Goal: Information Seeking & Learning: Learn about a topic

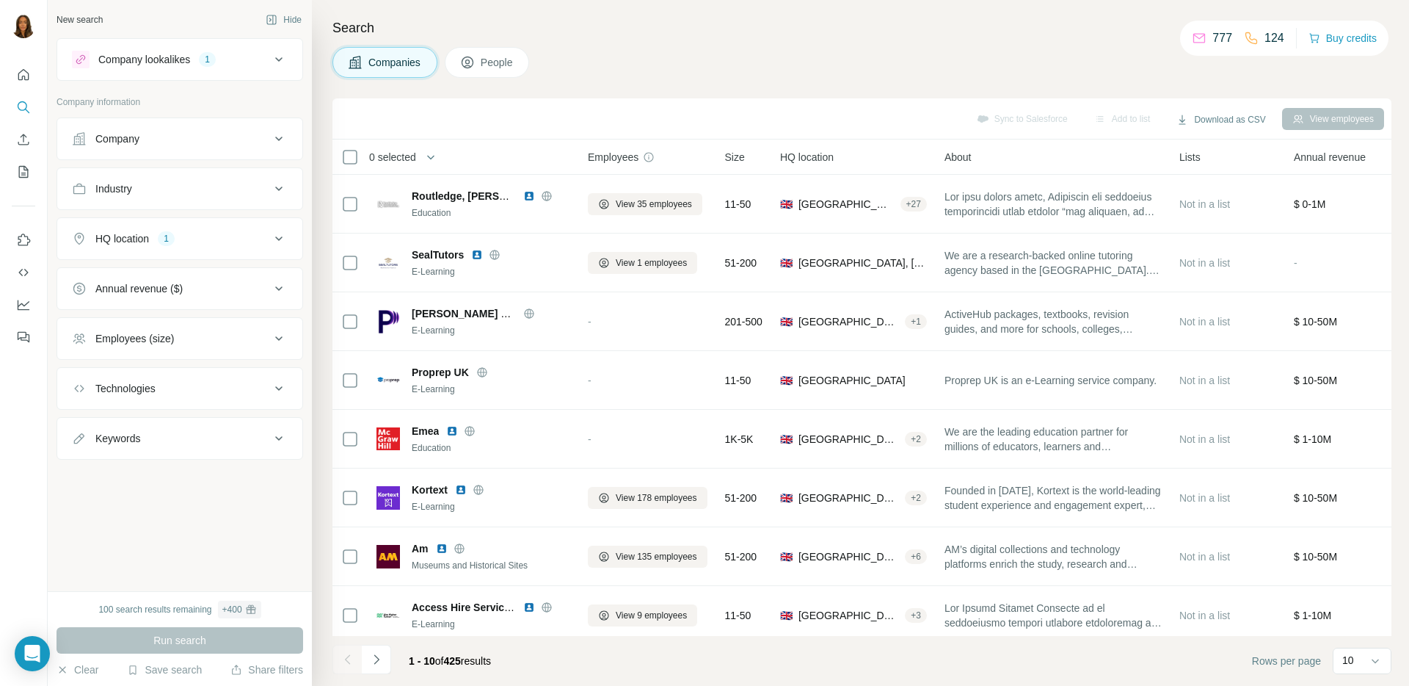
click at [243, 236] on div "HQ location 1" at bounding box center [171, 238] width 198 height 15
click at [235, 151] on button "Company" at bounding box center [179, 138] width 245 height 35
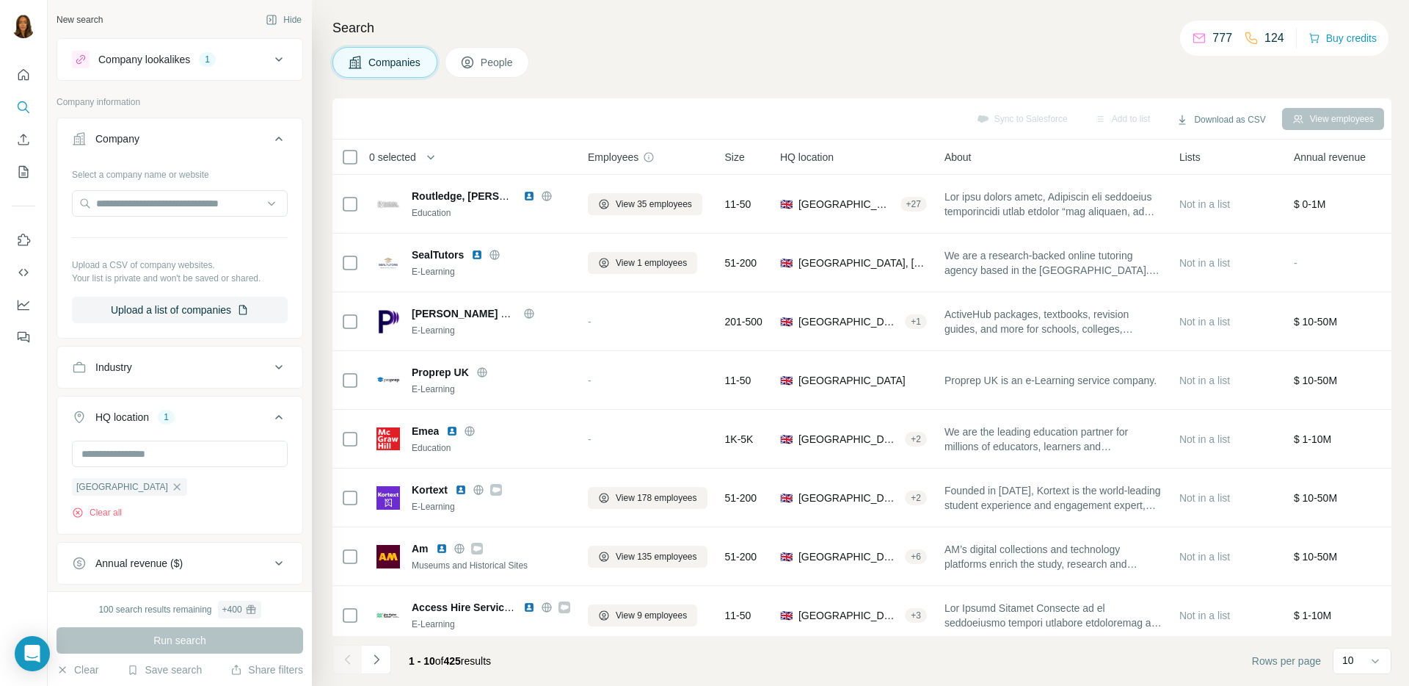
click at [216, 57] on div "1" at bounding box center [207, 59] width 17 height 13
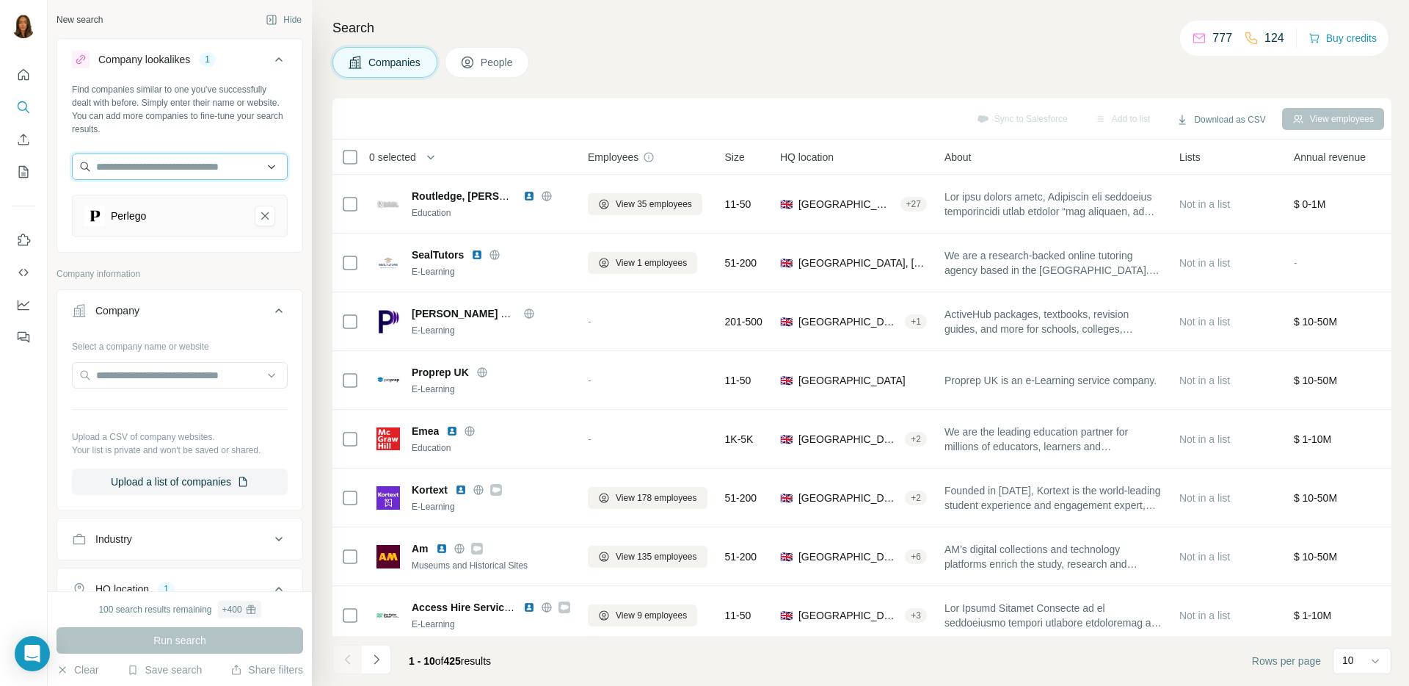
click at [199, 170] on input "text" at bounding box center [180, 166] width 216 height 26
type input "********"
click at [228, 211] on div "Coadjute coadjute.com" at bounding box center [174, 206] width 197 height 40
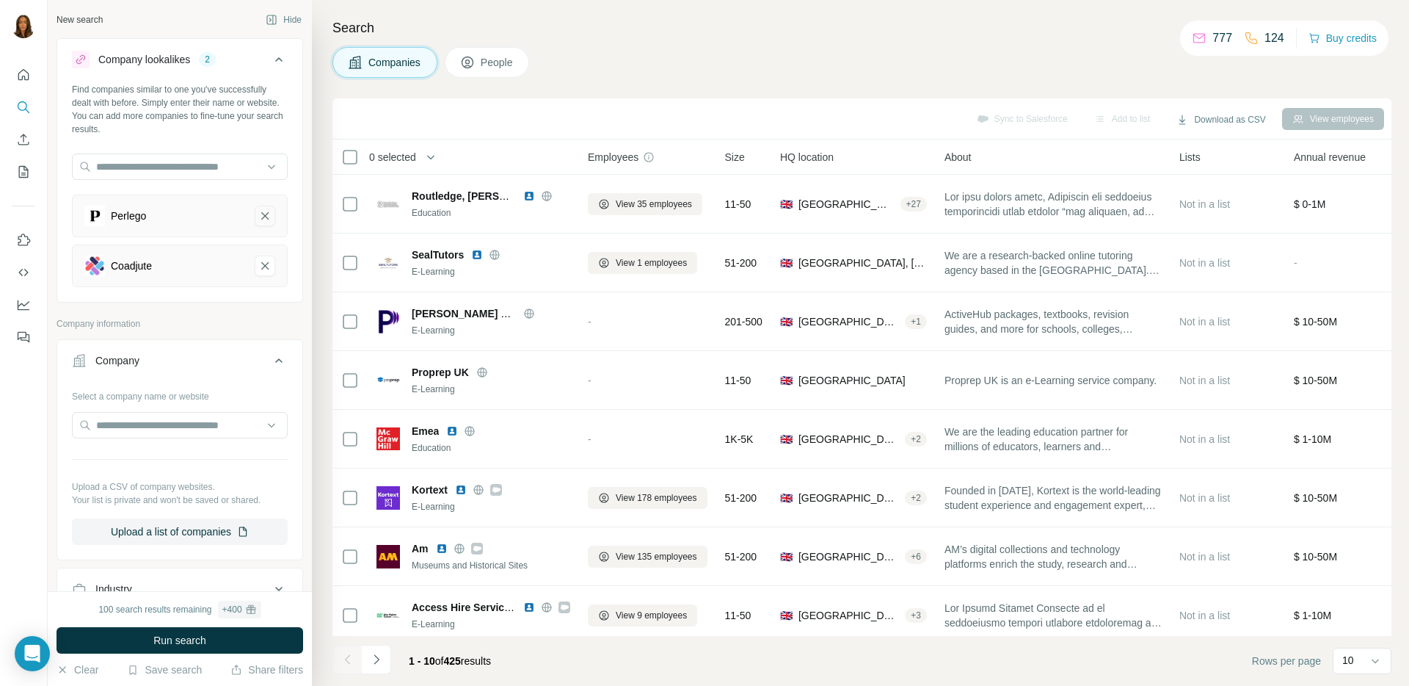
click at [258, 215] on icon "Perlego-remove-button" at bounding box center [264, 215] width 13 height 15
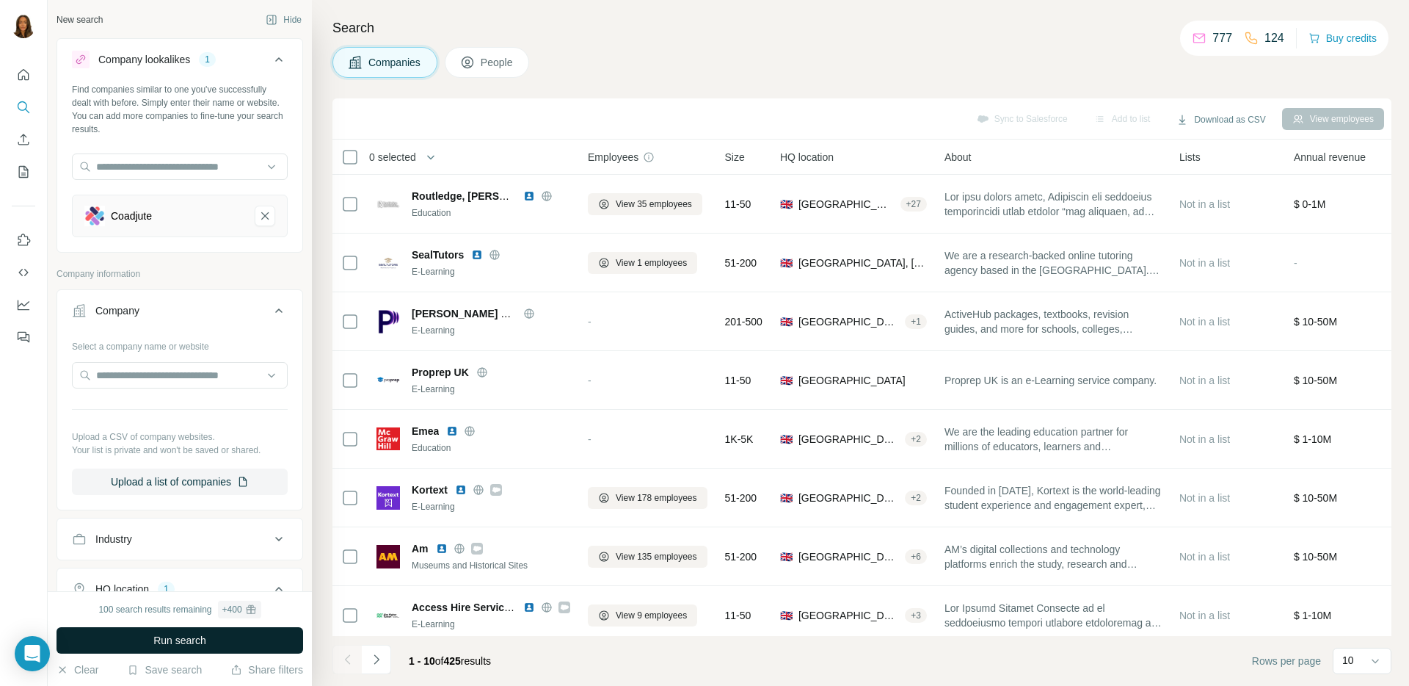
click at [174, 639] on span "Run search" at bounding box center [179, 640] width 53 height 15
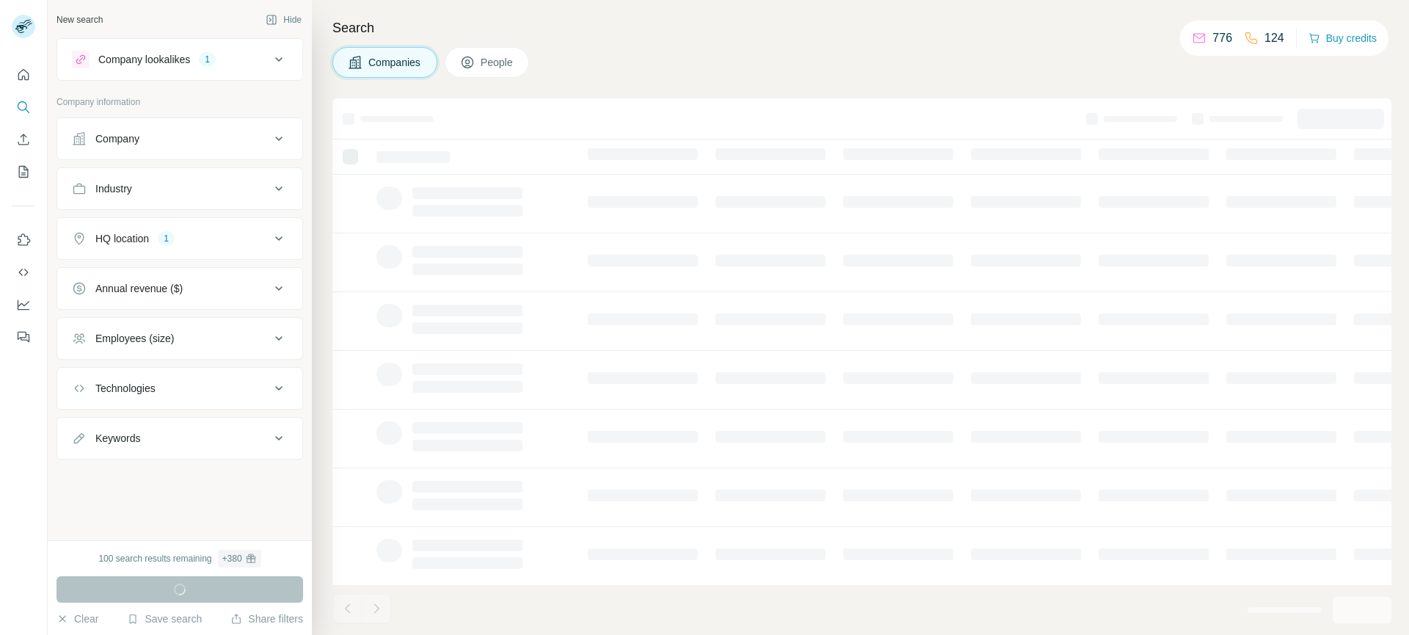
click at [228, 66] on div "Company lookalikes 1" at bounding box center [171, 60] width 198 height 18
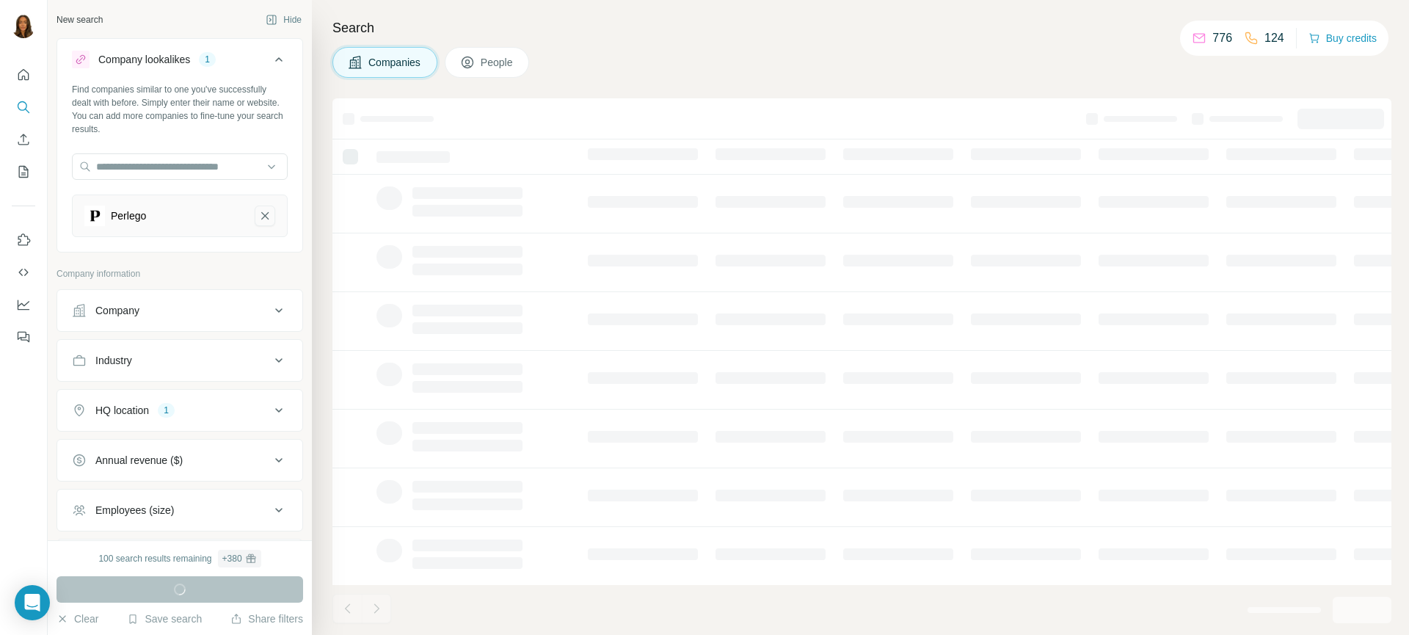
click at [258, 217] on icon "Perlego-remove-button" at bounding box center [264, 215] width 13 height 15
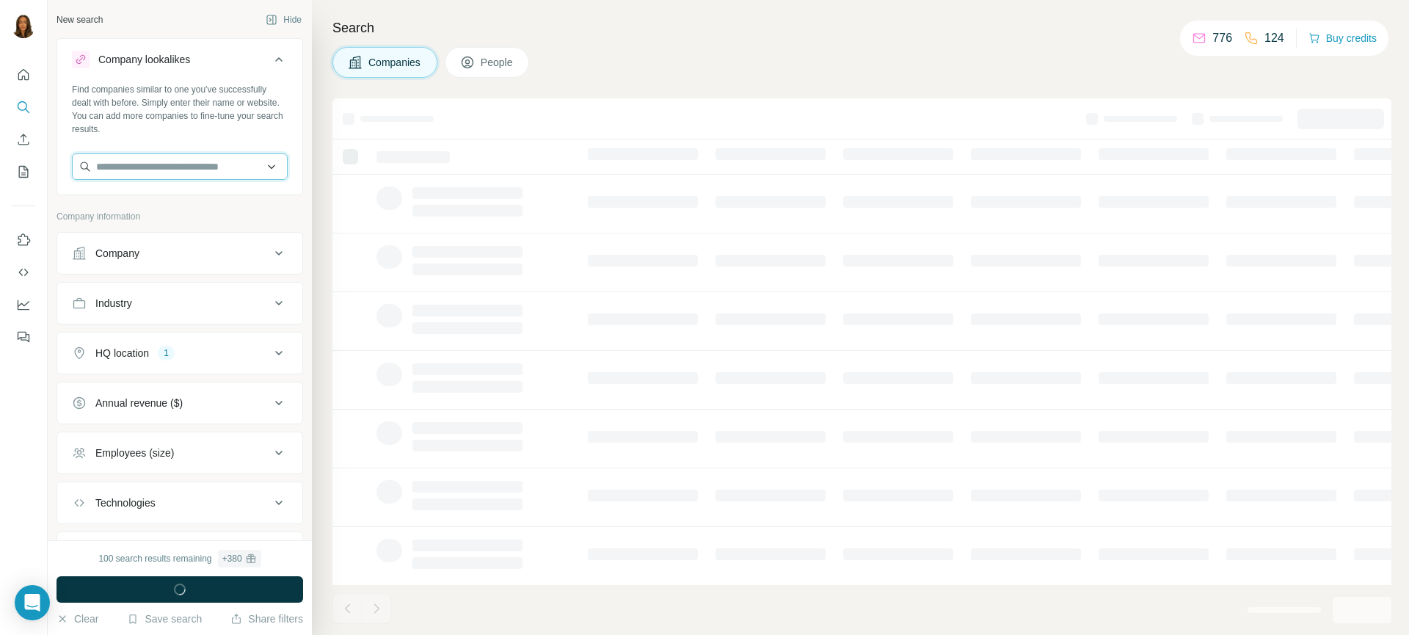
click at [146, 166] on input "text" at bounding box center [180, 166] width 216 height 26
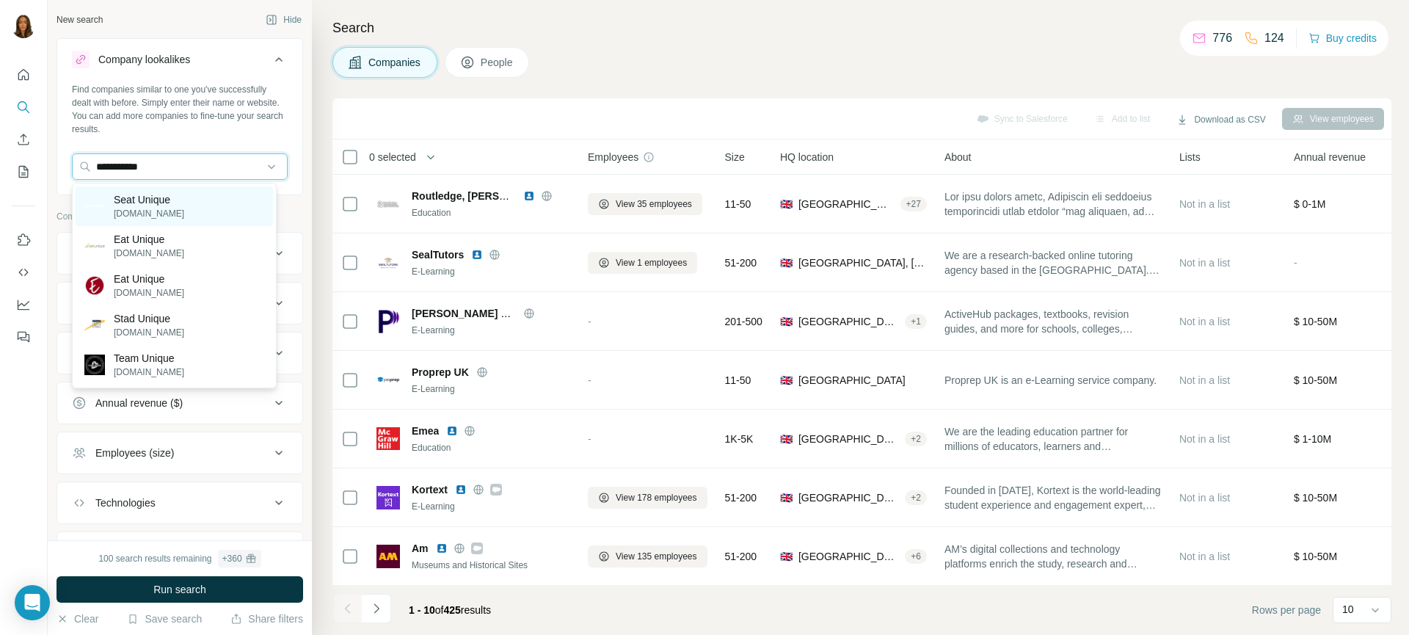
type input "**********"
click at [167, 207] on p "[DOMAIN_NAME]" at bounding box center [149, 213] width 70 height 13
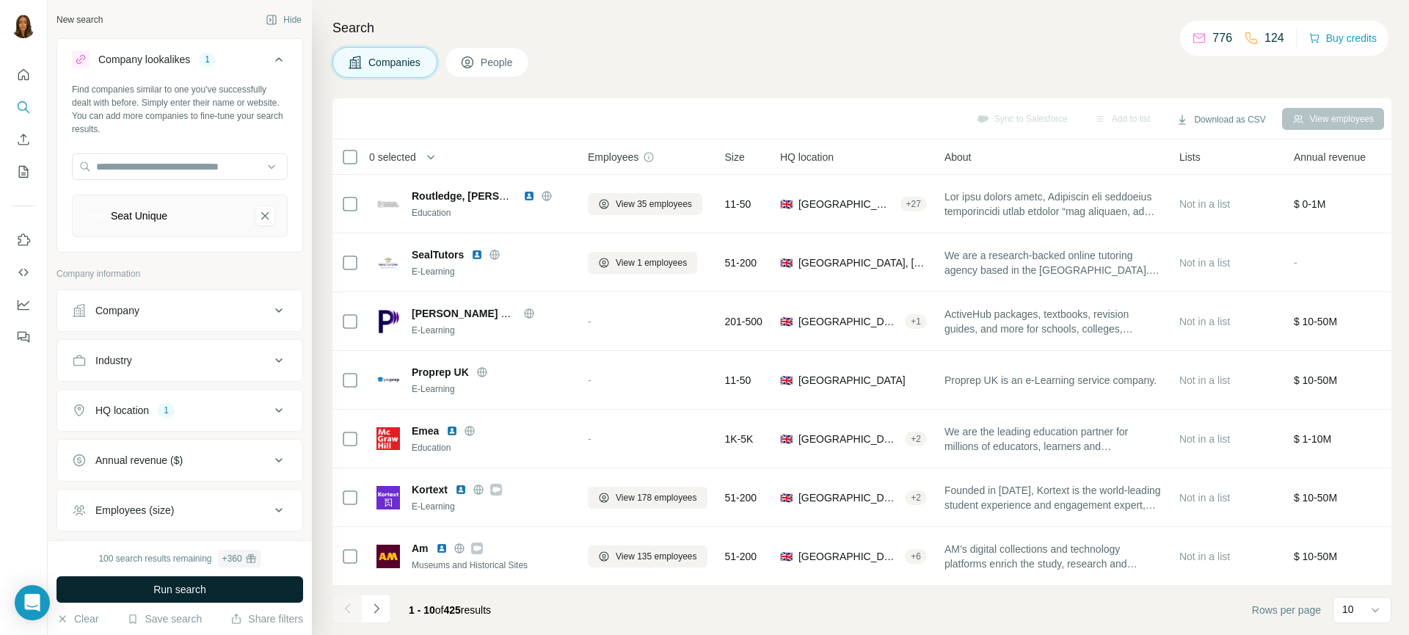
click at [184, 591] on span "Run search" at bounding box center [179, 589] width 53 height 15
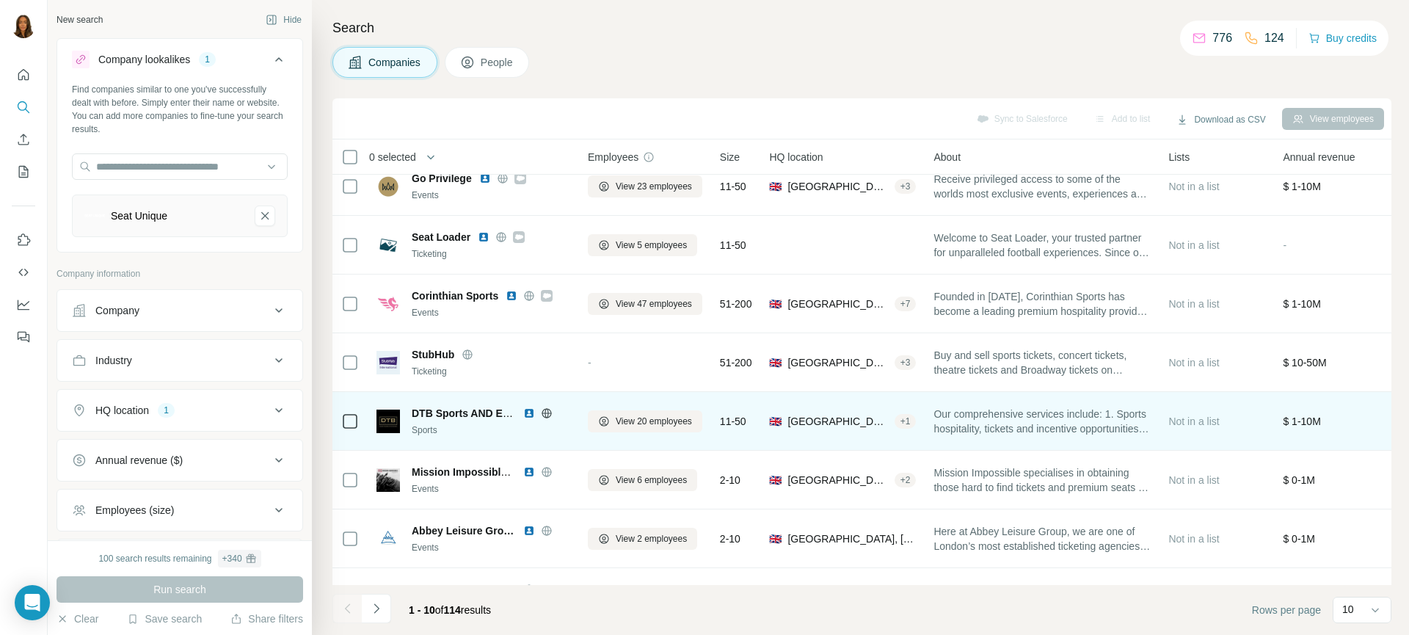
scroll to position [185, 0]
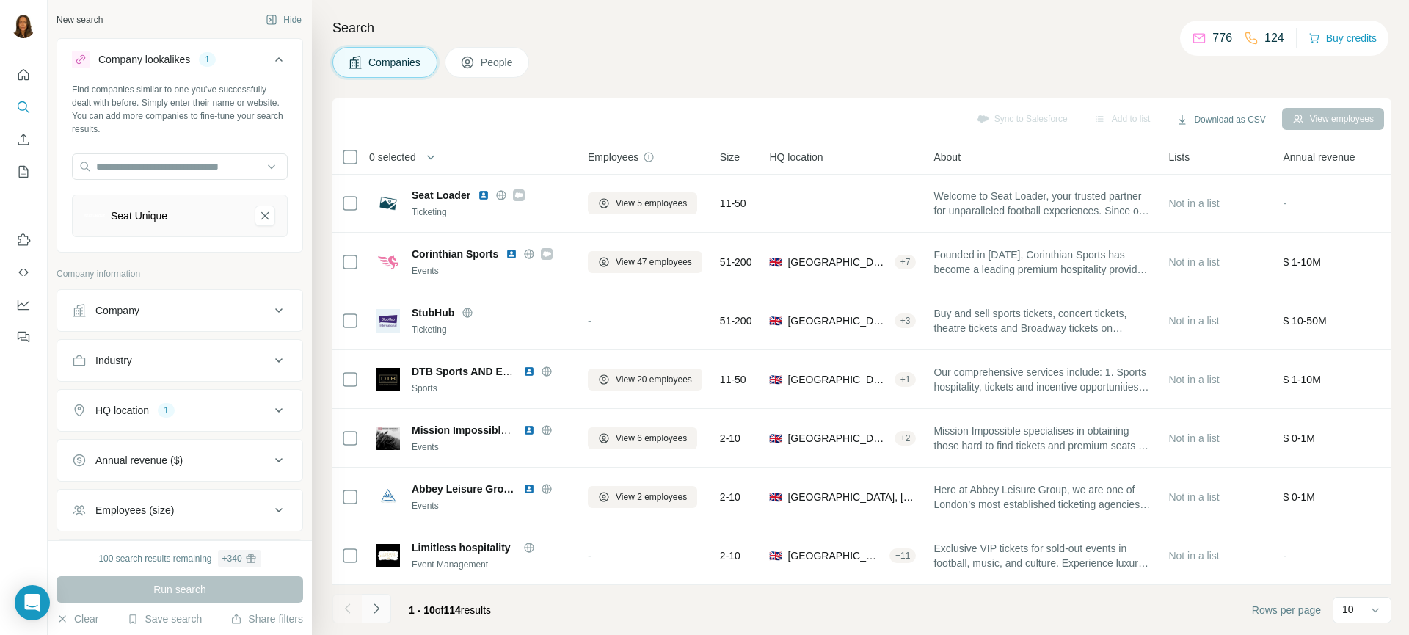
click at [371, 610] on icon "Navigate to next page" at bounding box center [376, 608] width 15 height 15
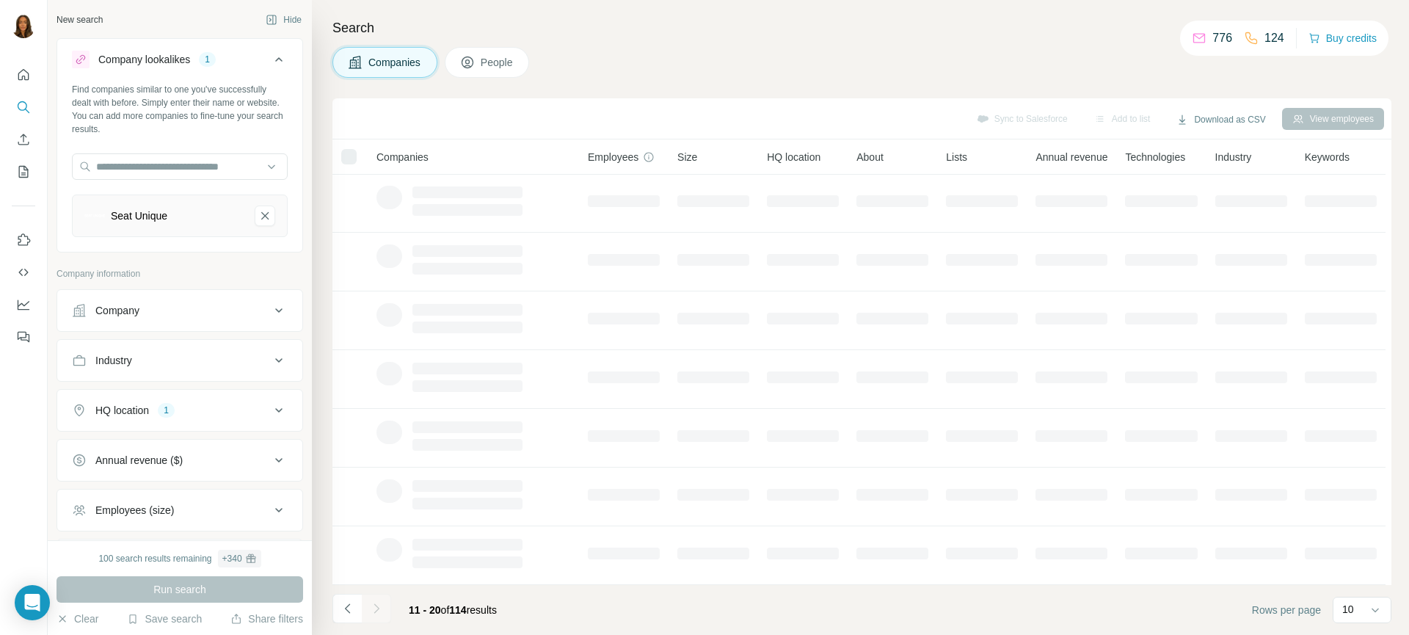
click at [242, 401] on button "HQ location 1" at bounding box center [179, 410] width 245 height 35
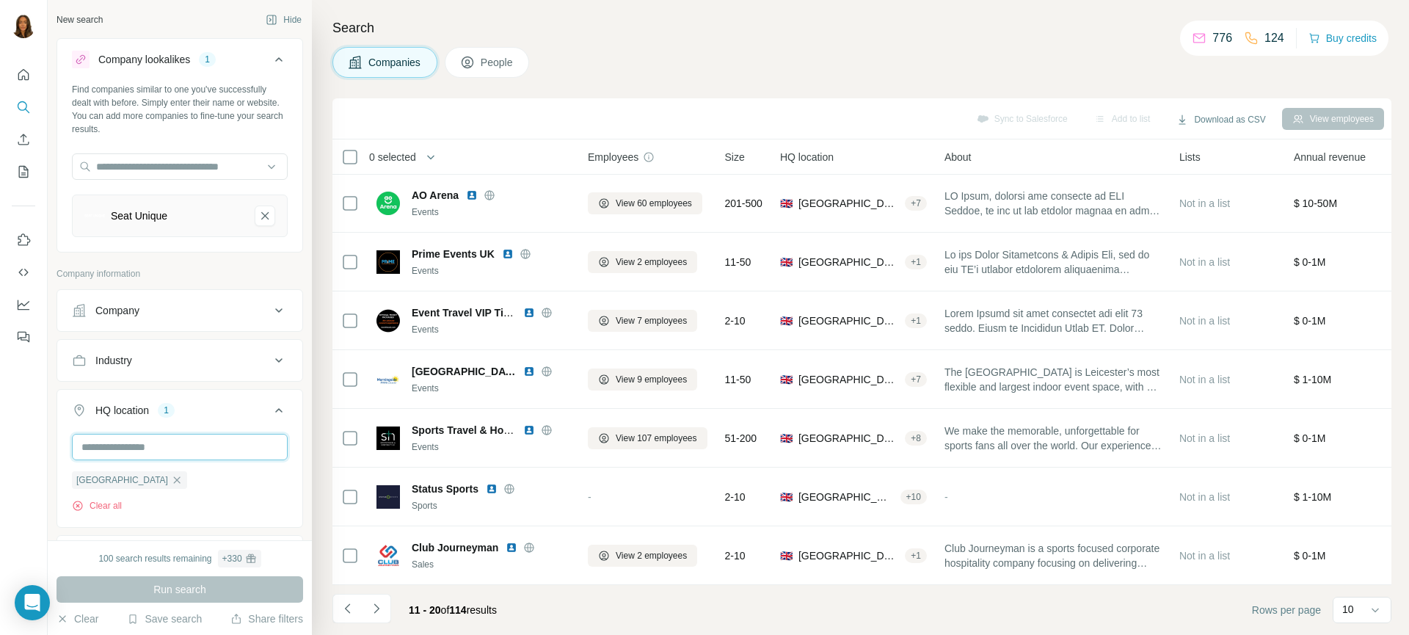
click at [153, 446] on input "text" at bounding box center [180, 447] width 216 height 26
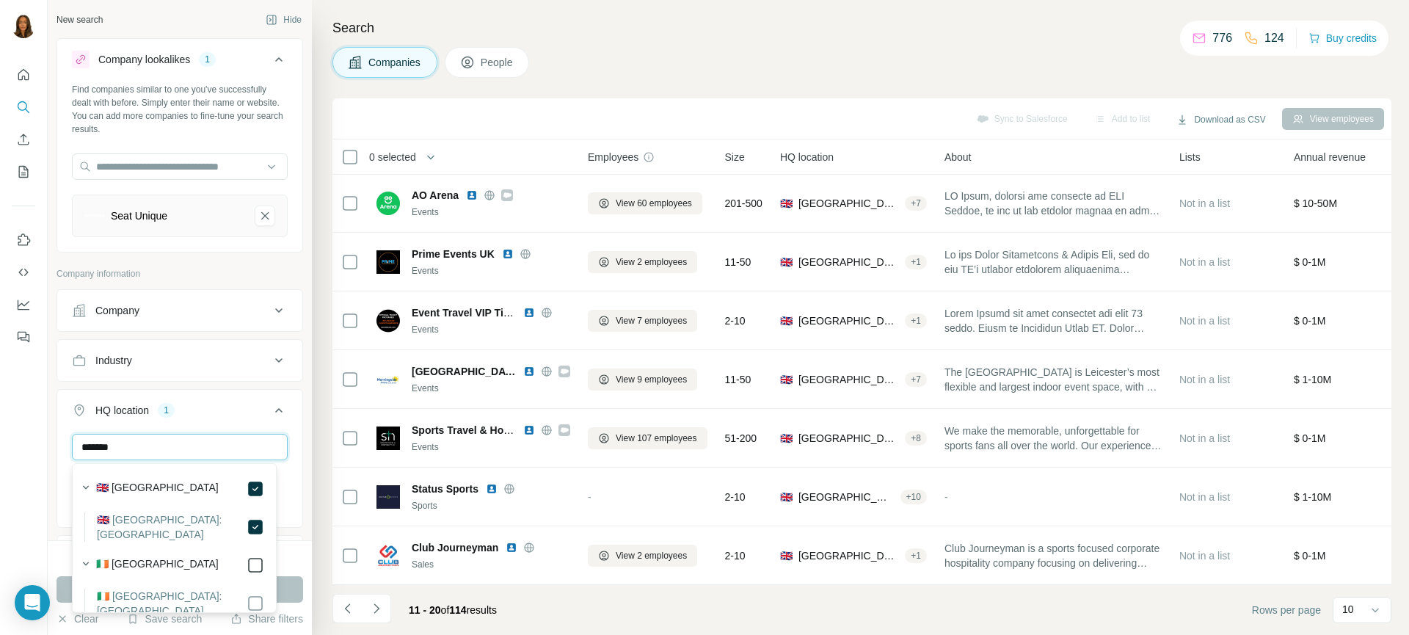
type input "*******"
click at [26, 535] on div at bounding box center [24, 317] width 48 height 635
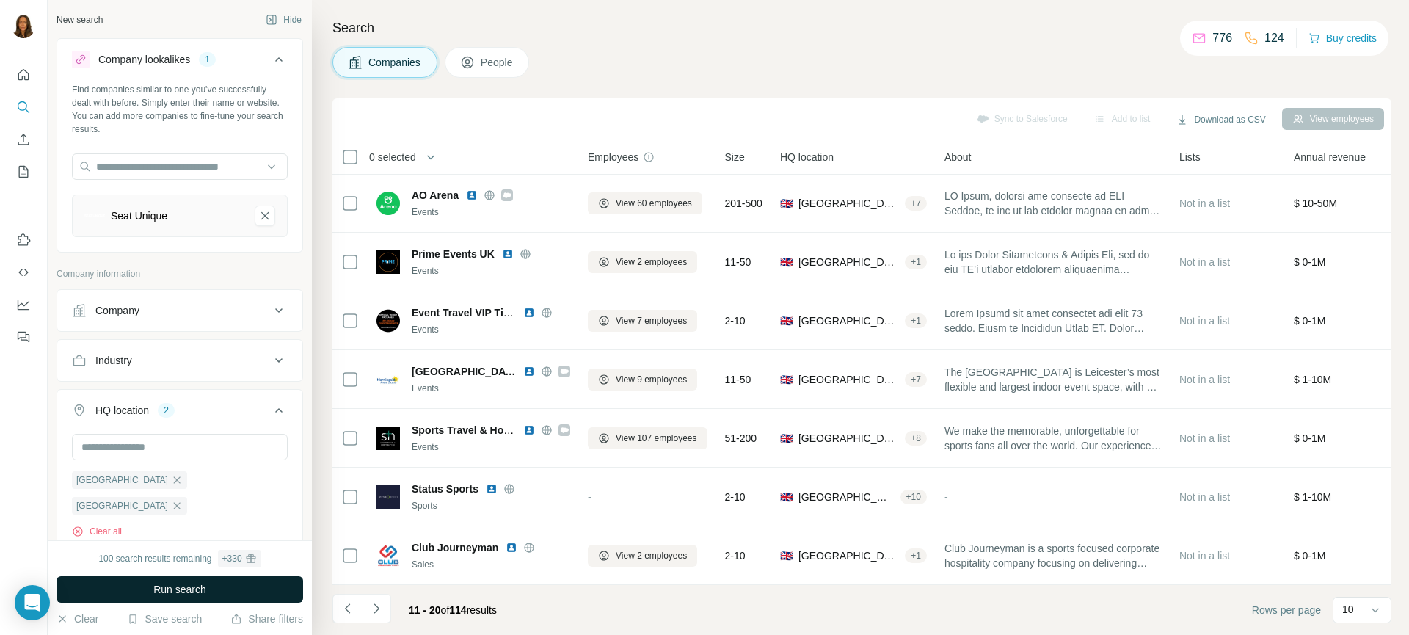
click at [178, 586] on span "Run search" at bounding box center [179, 589] width 53 height 15
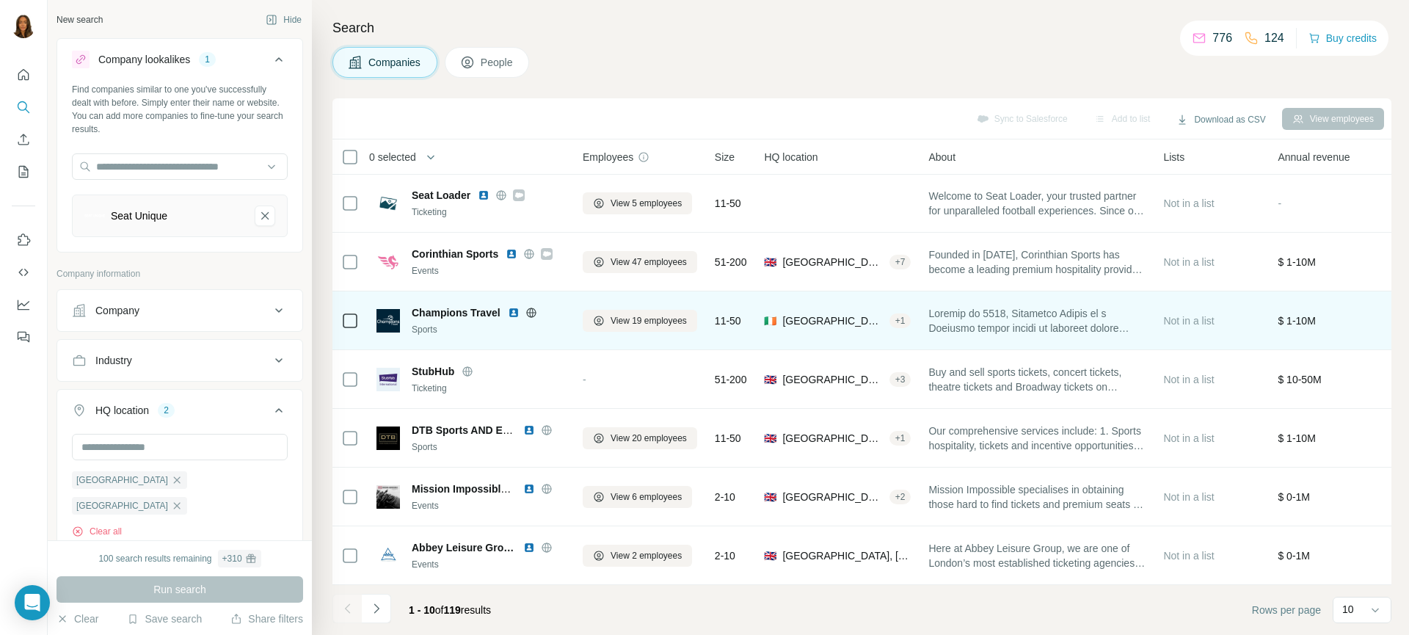
scroll to position [185, 4]
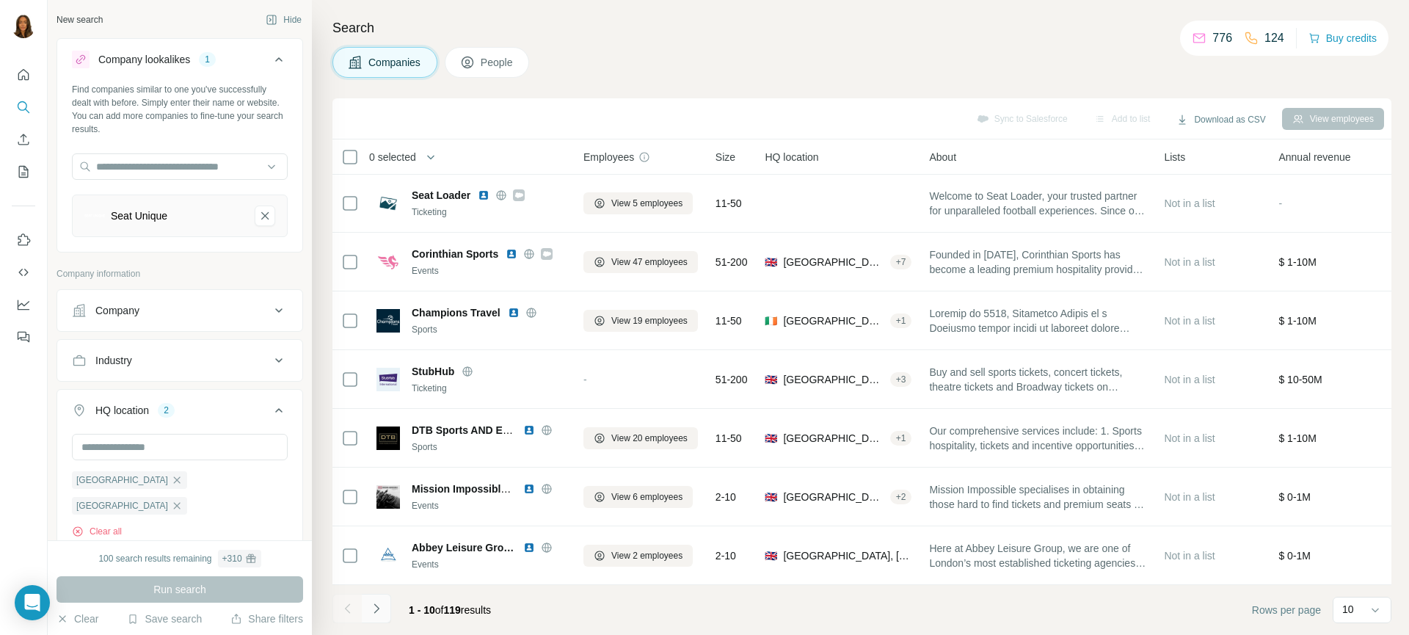
click at [378, 607] on icon "Navigate to next page" at bounding box center [376, 608] width 15 height 15
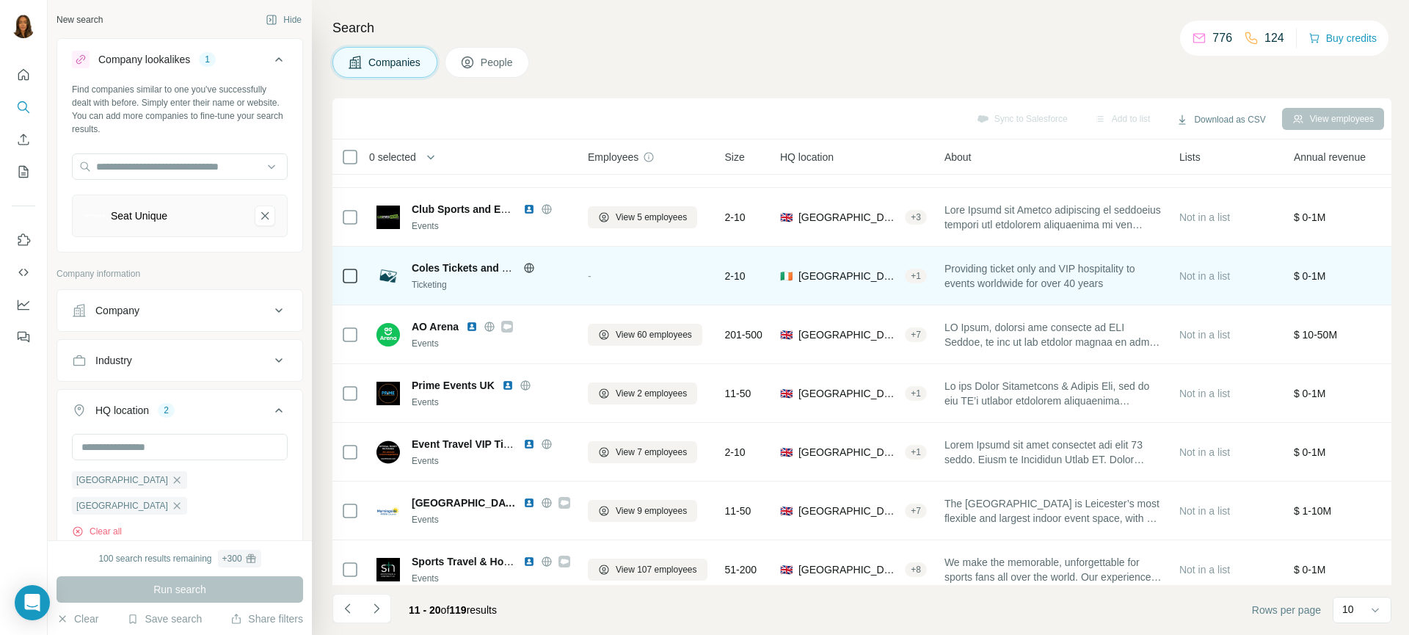
scroll to position [185, 0]
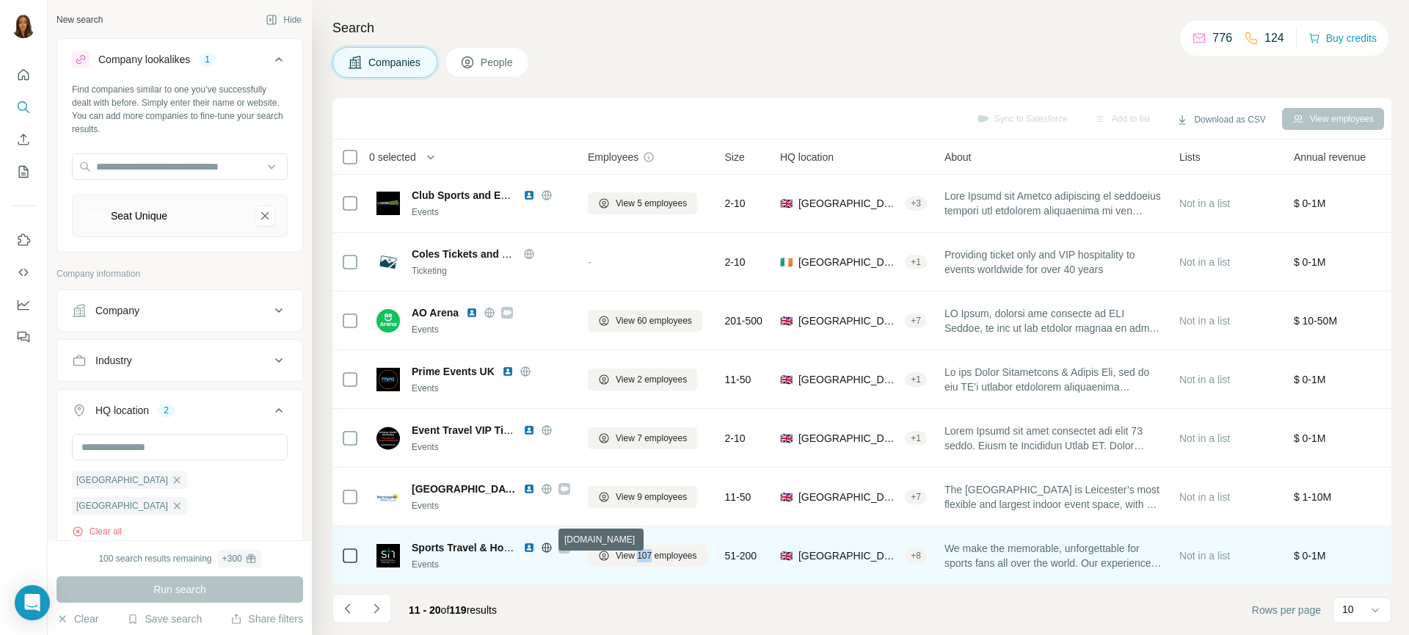
click at [547, 547] on icon at bounding box center [547, 547] width 10 height 1
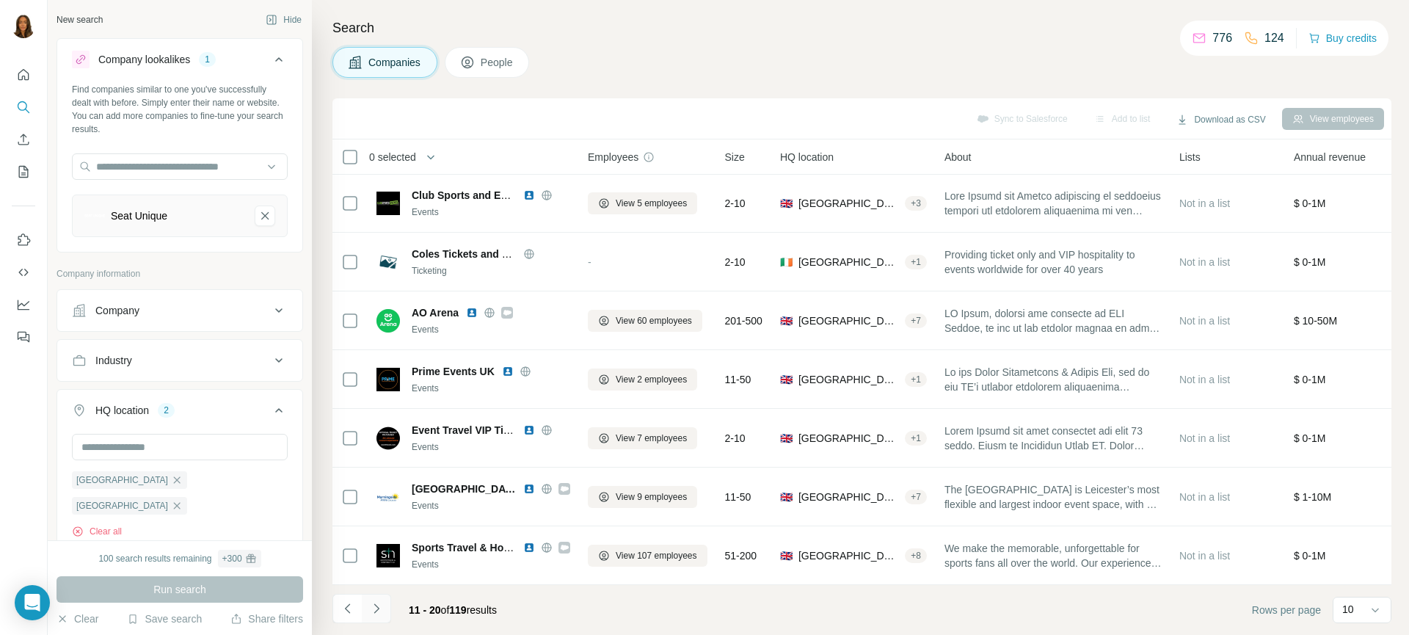
click at [377, 610] on icon "Navigate to next page" at bounding box center [376, 608] width 5 height 10
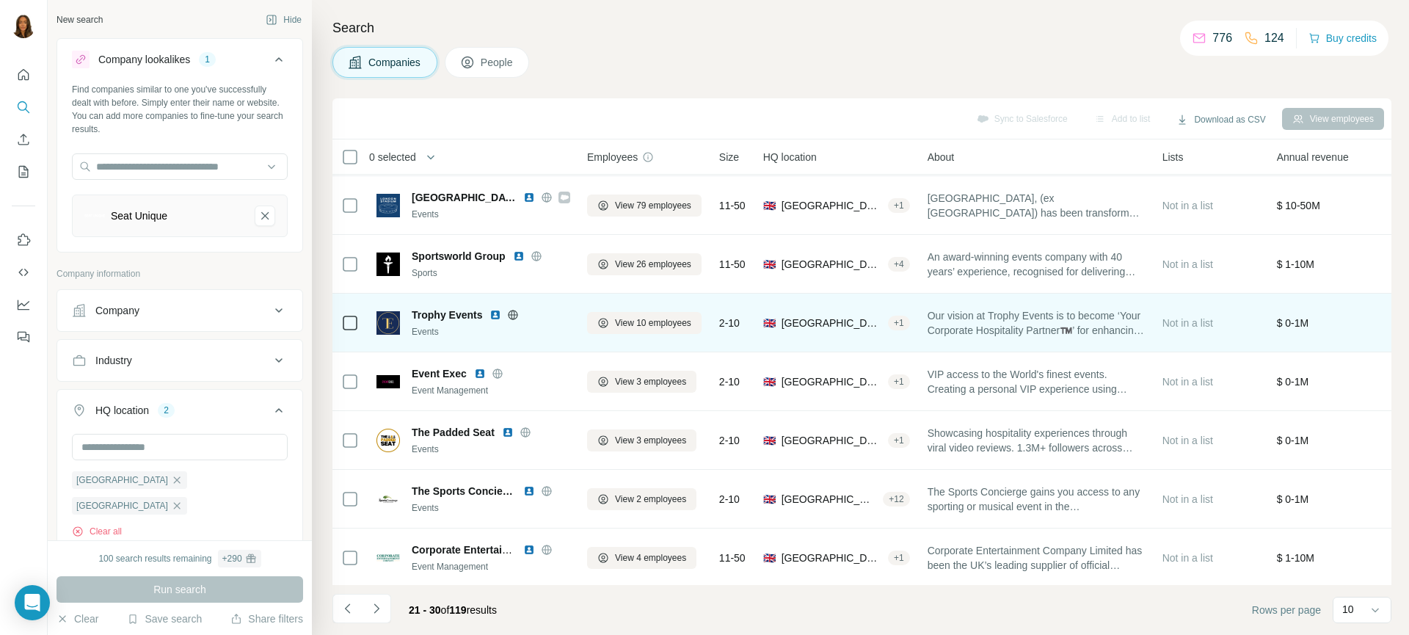
scroll to position [185, 1]
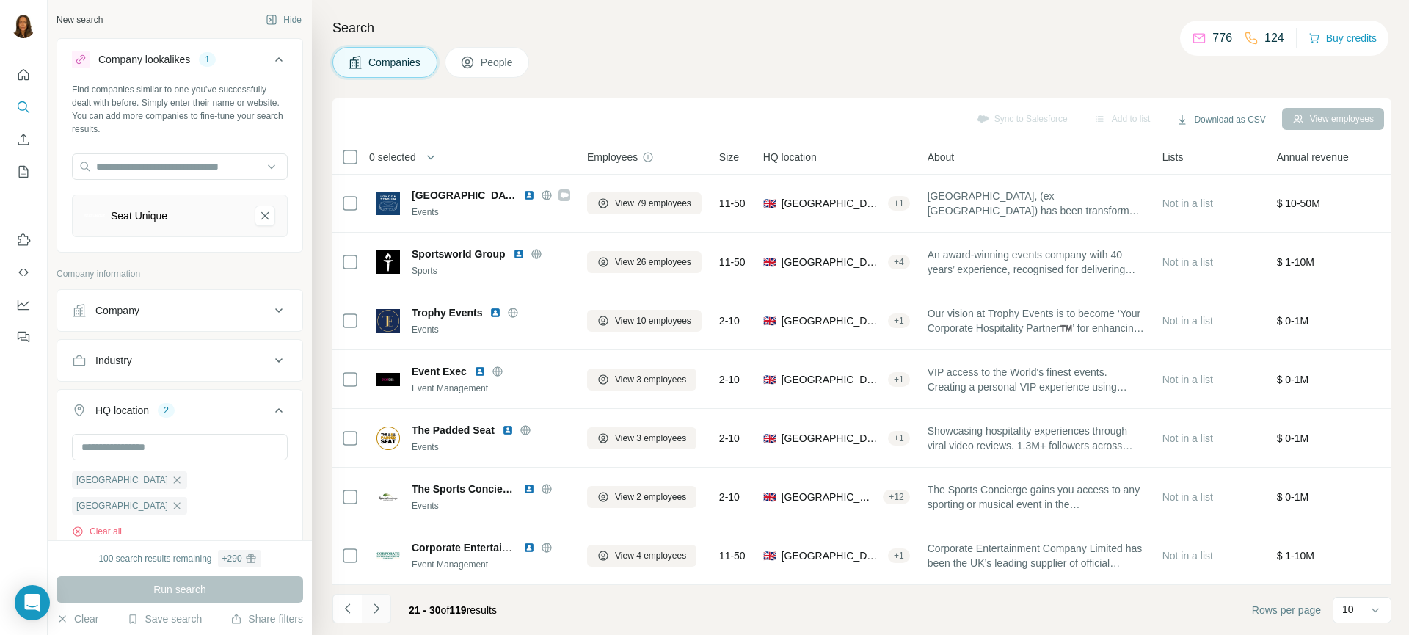
click at [382, 606] on icon "Navigate to next page" at bounding box center [376, 608] width 15 height 15
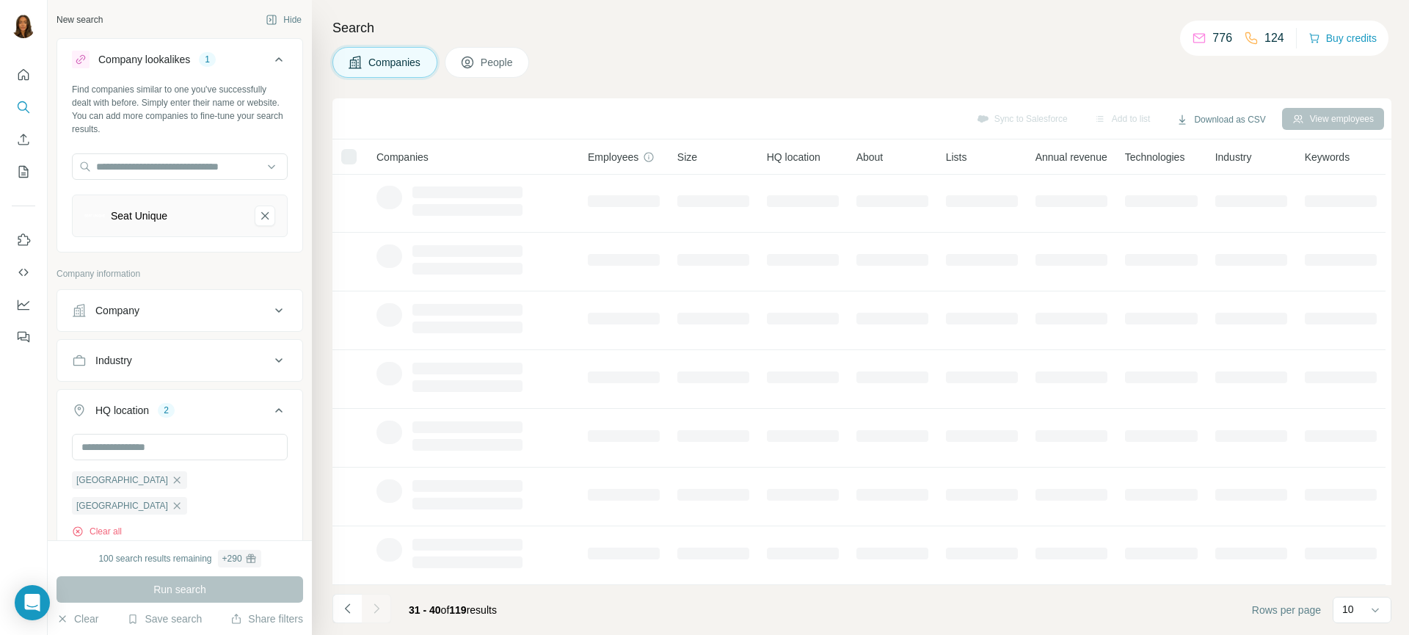
scroll to position [185, 0]
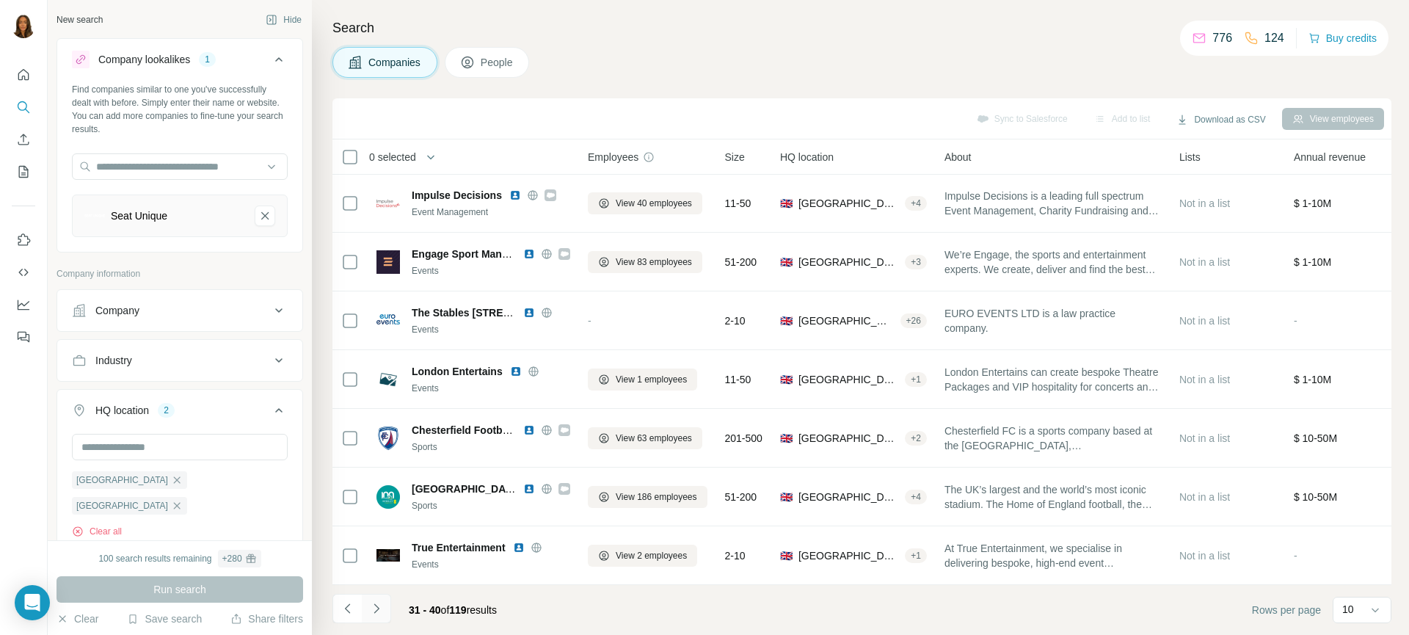
click at [377, 613] on icon "Navigate to next page" at bounding box center [376, 608] width 15 height 15
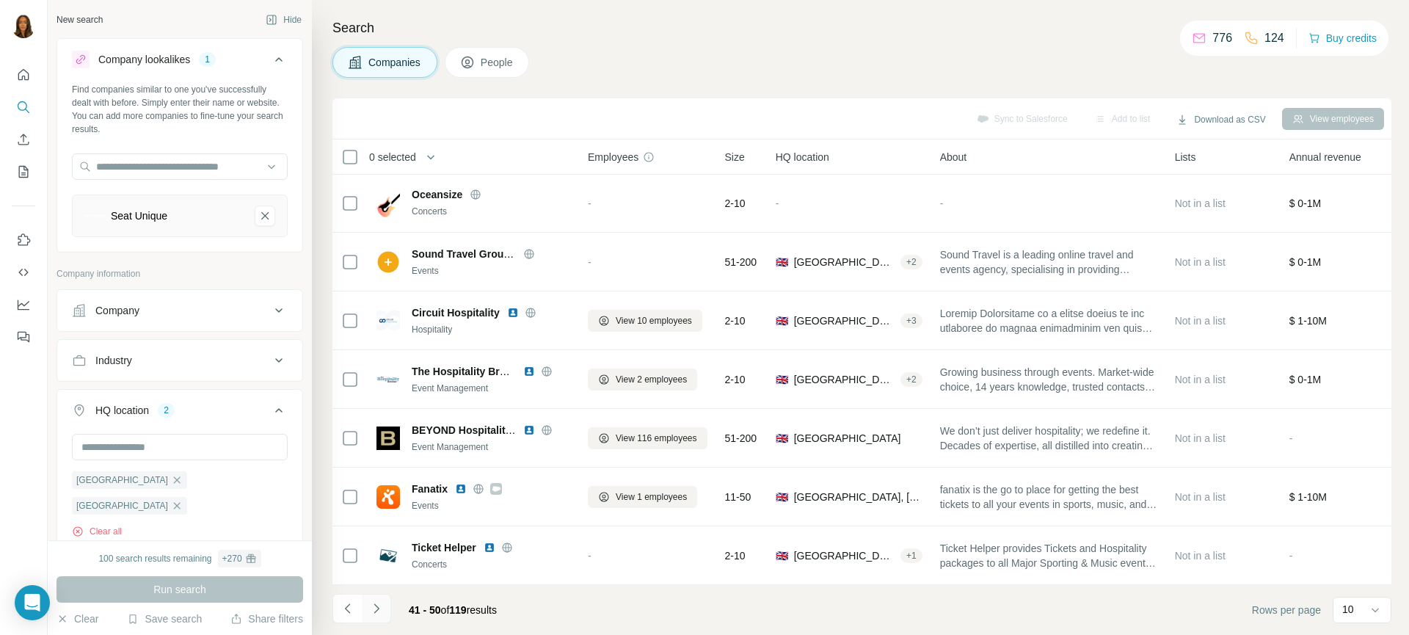
click at [377, 606] on icon "Navigate to next page" at bounding box center [376, 608] width 15 height 15
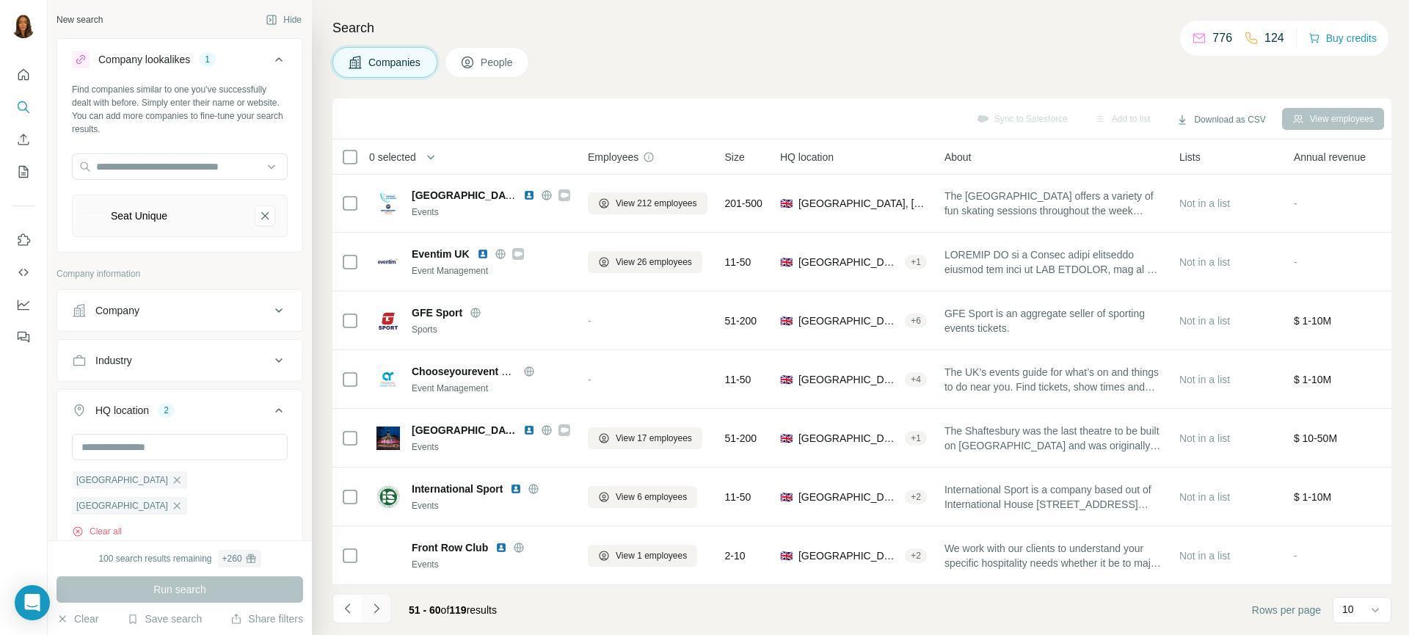
click at [374, 604] on icon "Navigate to next page" at bounding box center [376, 608] width 15 height 15
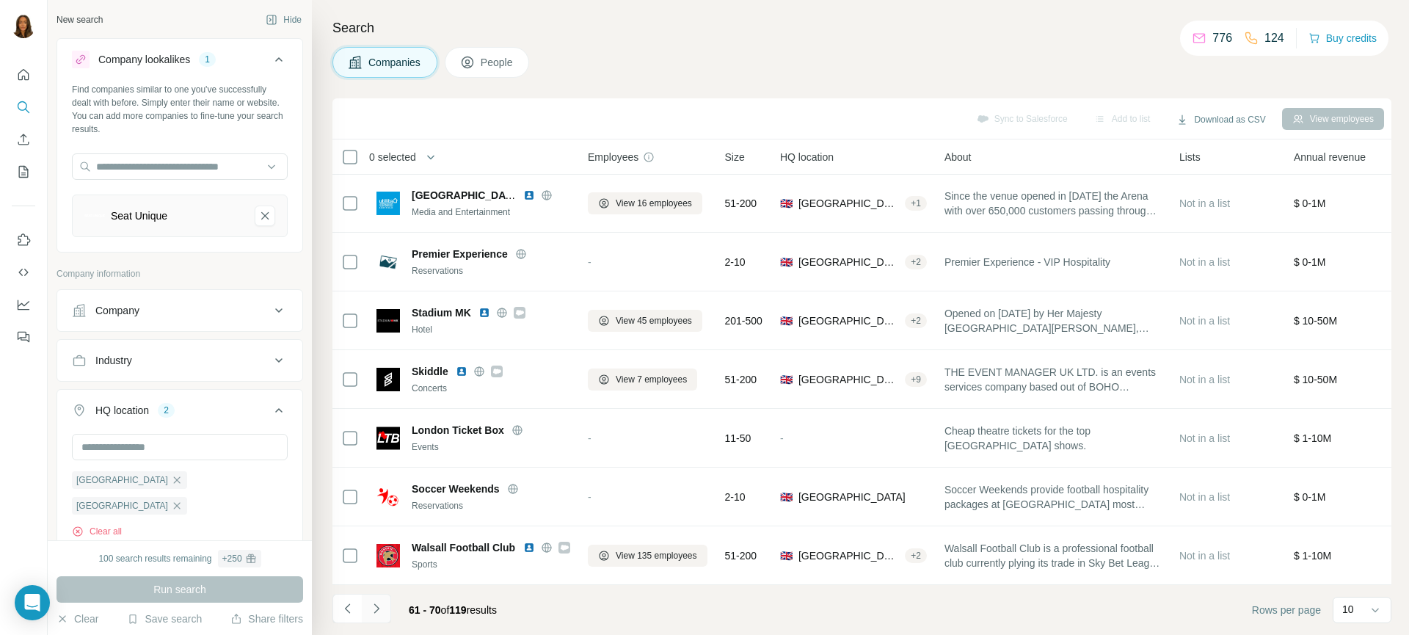
scroll to position [177, 0]
click at [380, 611] on icon "Navigate to next page" at bounding box center [376, 608] width 15 height 15
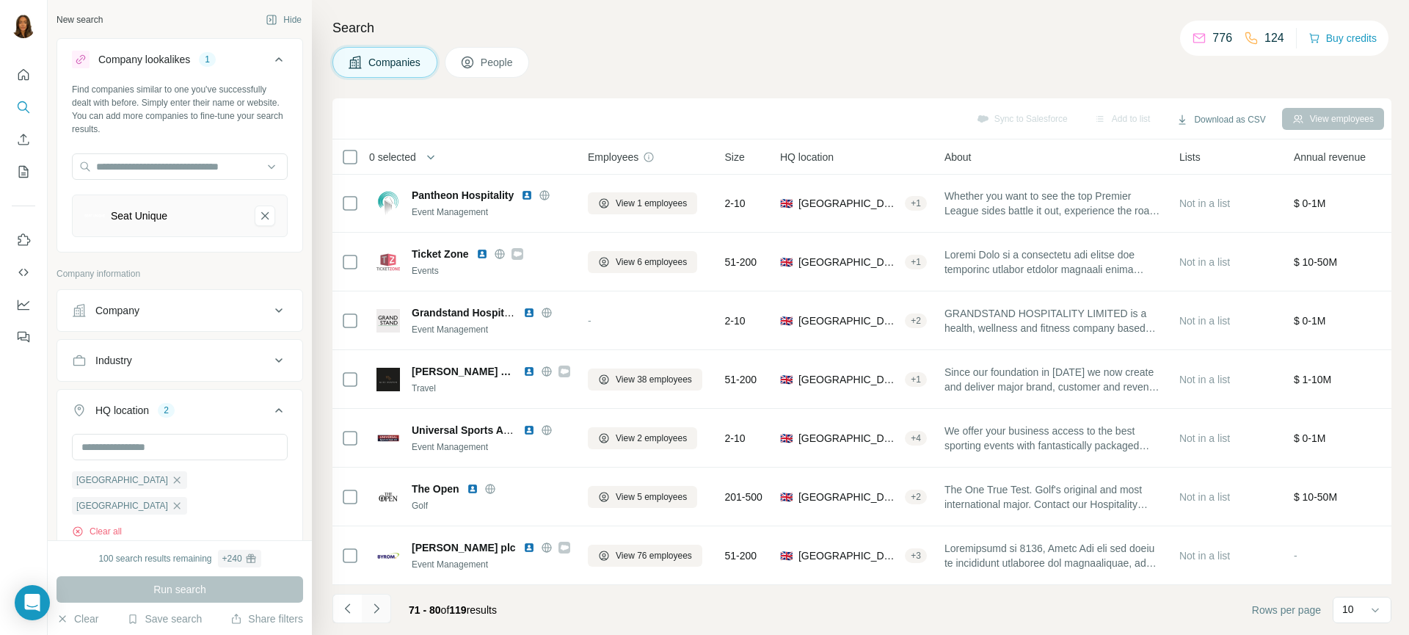
click at [374, 609] on icon "Navigate to next page" at bounding box center [376, 608] width 15 height 15
click at [374, 609] on div at bounding box center [376, 608] width 29 height 29
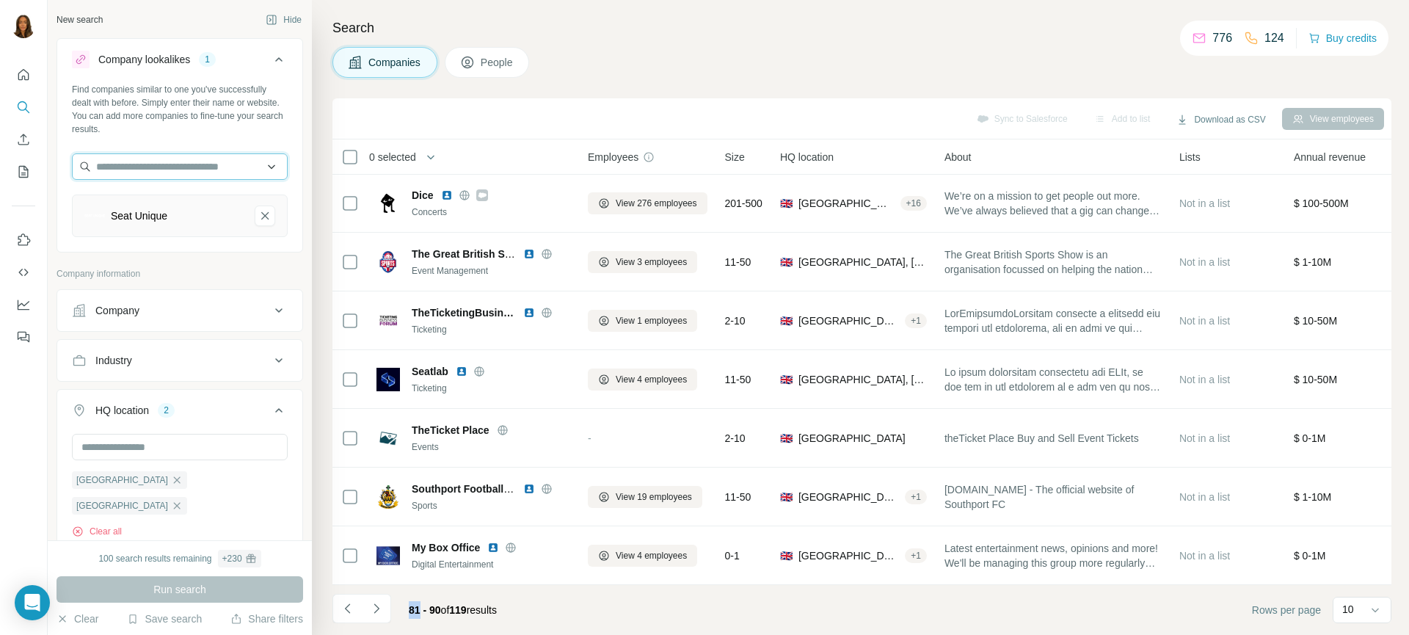
click at [153, 161] on input "text" at bounding box center [180, 166] width 216 height 26
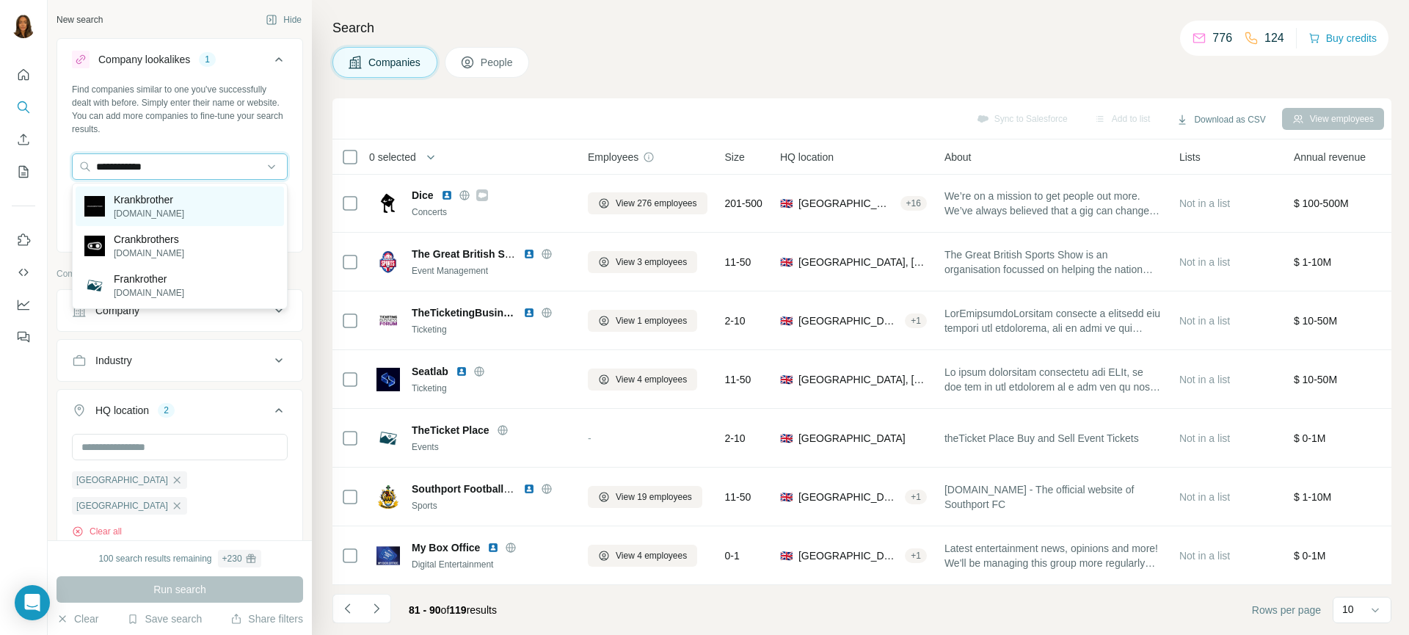
type input "**********"
click at [177, 207] on p "[DOMAIN_NAME]" at bounding box center [149, 213] width 70 height 13
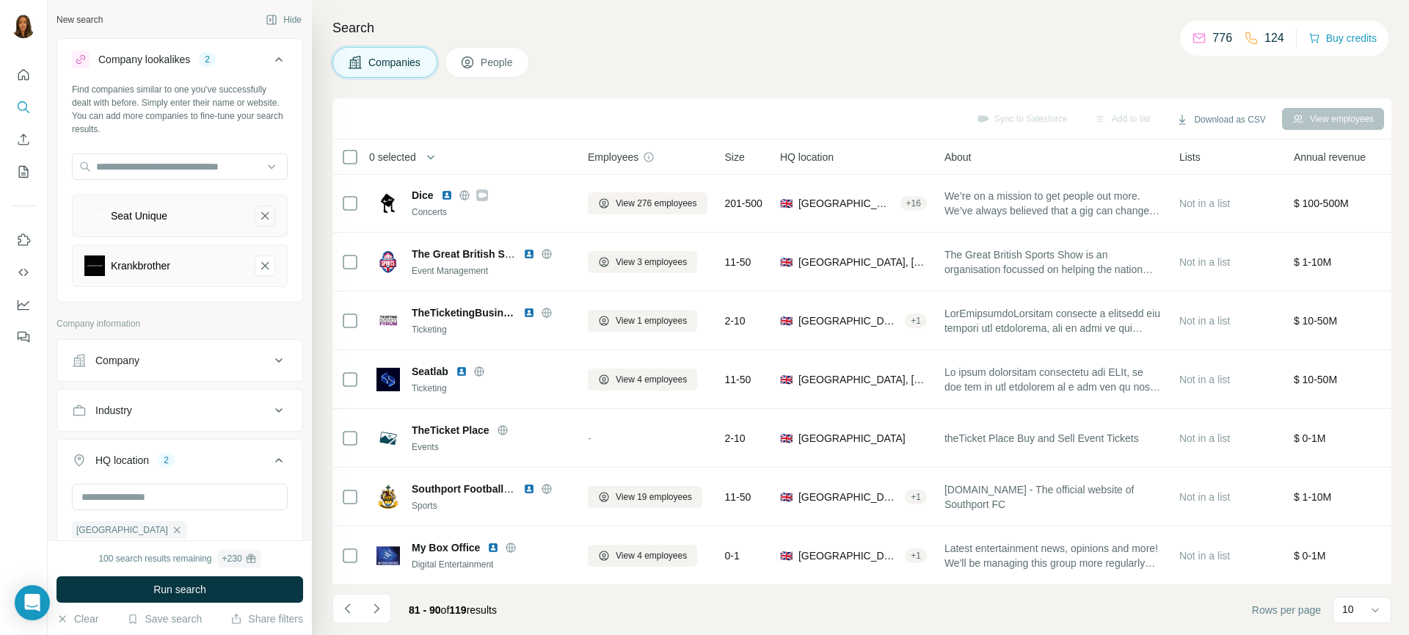
click at [264, 215] on icon "Seat Unique-remove-button" at bounding box center [264, 215] width 7 height 7
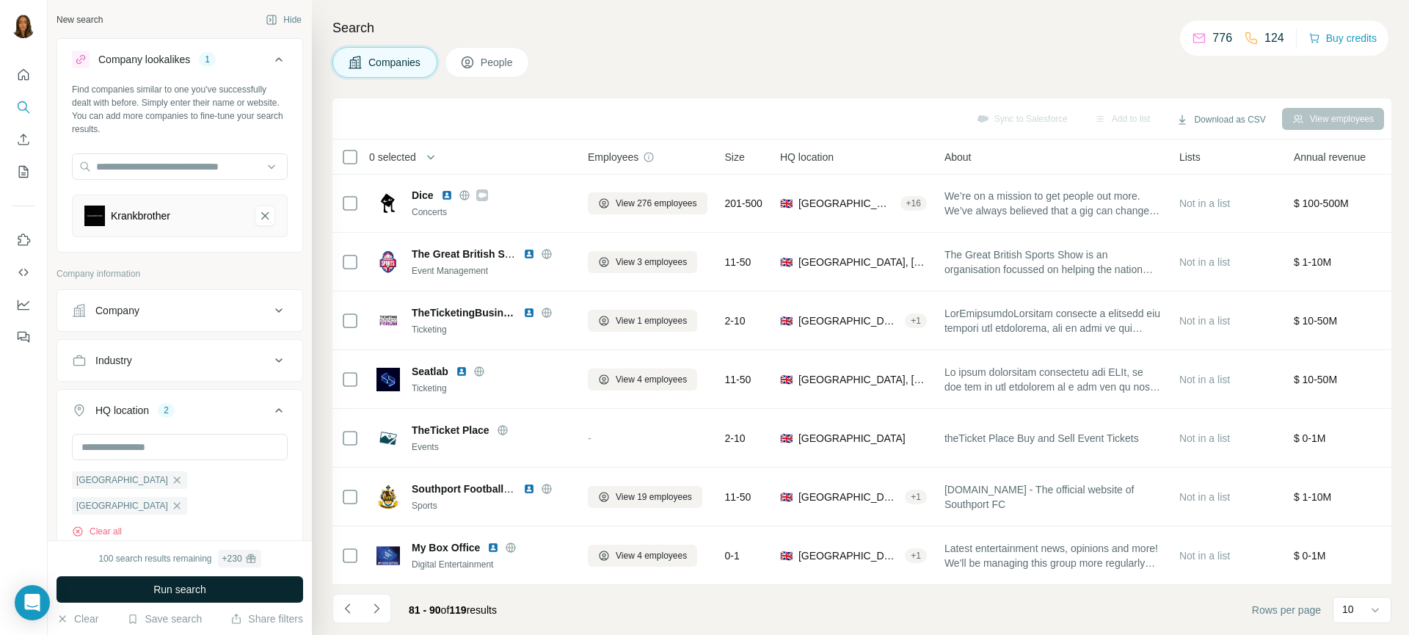
click at [158, 589] on span "Run search" at bounding box center [179, 589] width 53 height 15
